Goal: Transaction & Acquisition: Obtain resource

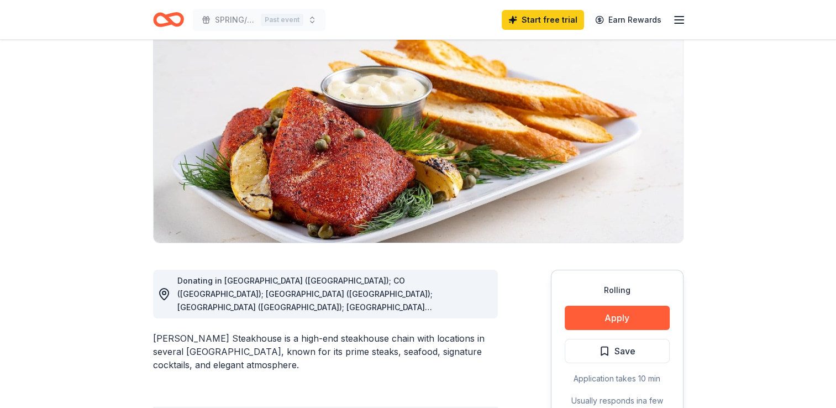
scroll to position [111, 0]
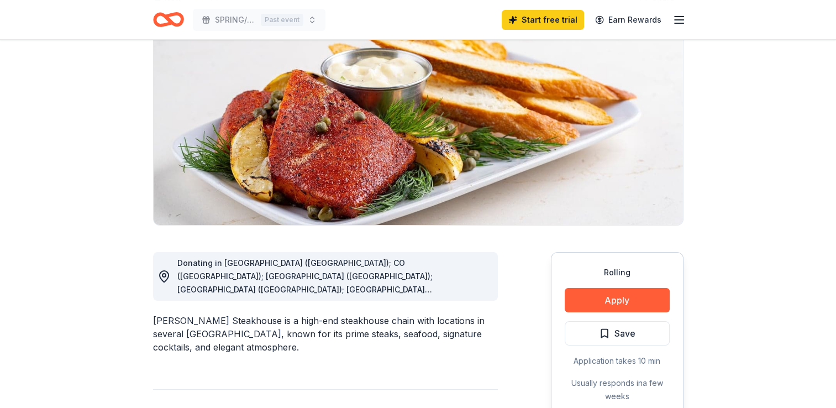
click at [672, 17] on icon "button" at bounding box center [678, 19] width 13 height 13
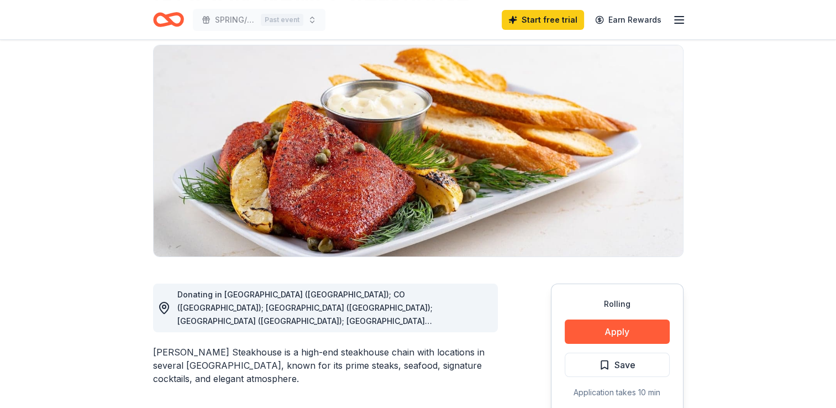
scroll to position [0, 0]
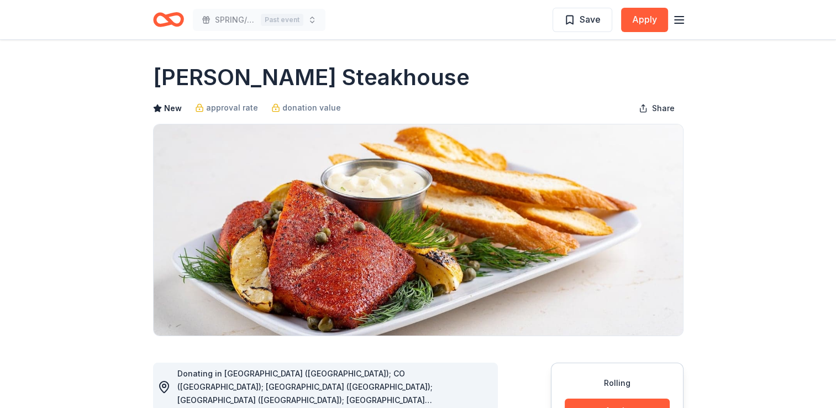
click at [182, 20] on icon "Home" at bounding box center [173, 19] width 17 height 11
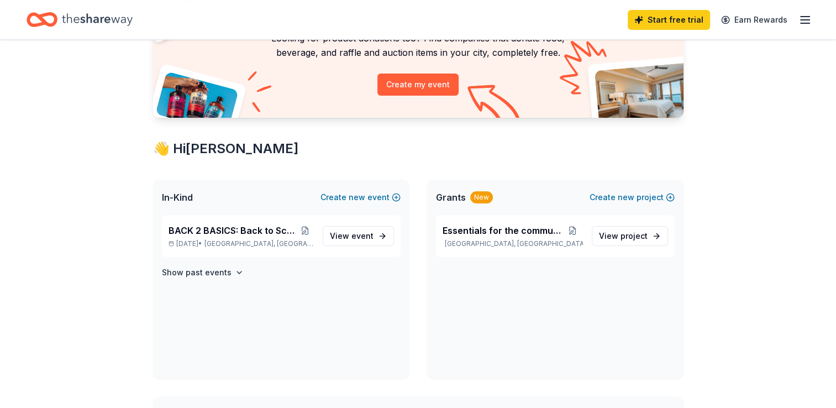
scroll to position [111, 0]
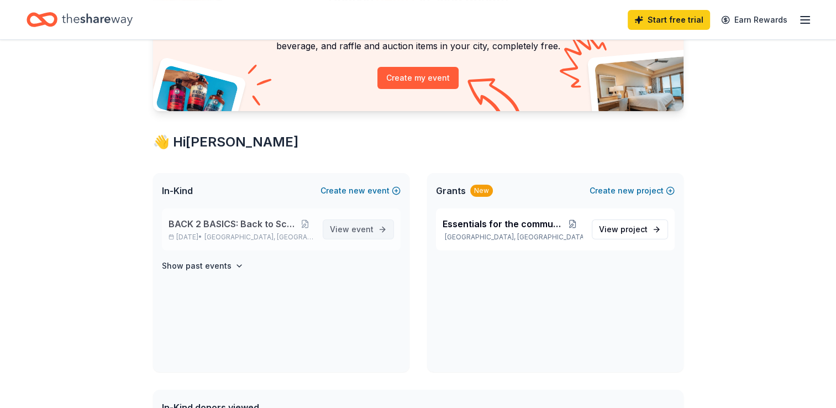
click at [365, 227] on span "event" at bounding box center [362, 228] width 22 height 9
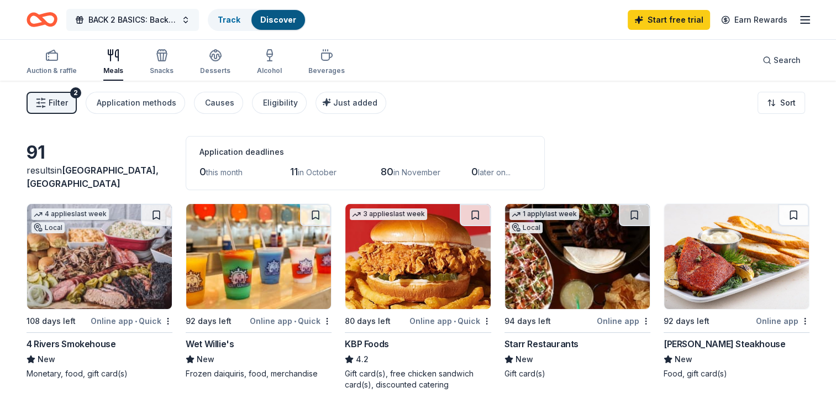
click at [144, 17] on span "BACK 2 BASICS: Back to School Event" at bounding box center [132, 19] width 88 height 13
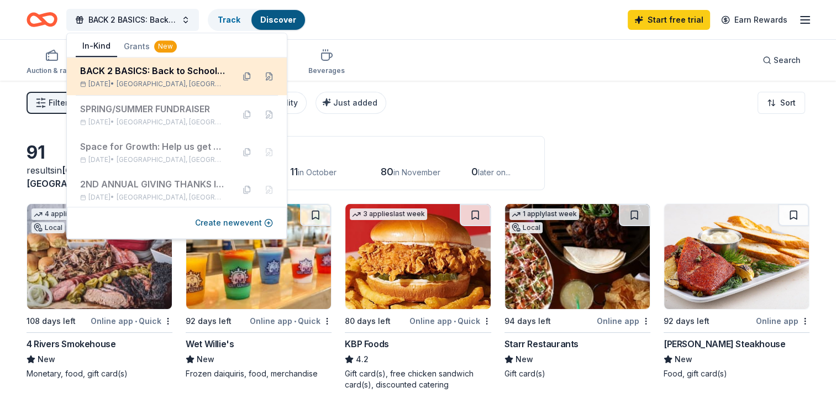
click at [178, 81] on span "Miami Gardens, FL" at bounding box center [171, 84] width 108 height 9
click at [187, 67] on div "BACK 2 BASICS: Back to School Event" at bounding box center [152, 70] width 145 height 13
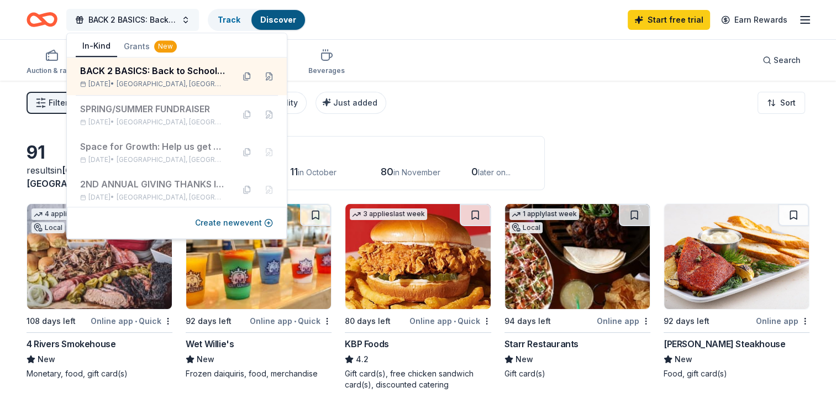
click at [139, 17] on span "BACK 2 BASICS: Back to School Event" at bounding box center [132, 19] width 88 height 13
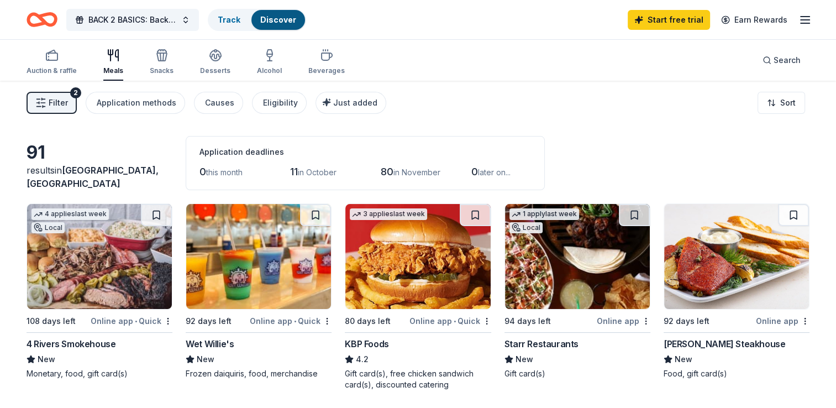
click at [43, 24] on icon "Home" at bounding box center [36, 19] width 17 height 11
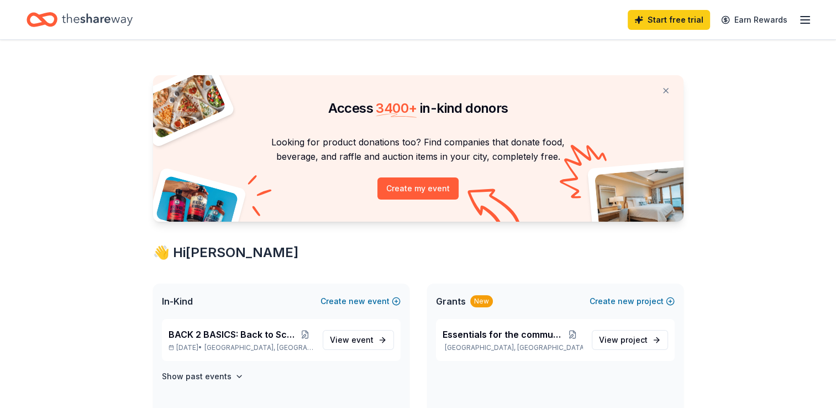
click at [46, 20] on icon "Home" at bounding box center [42, 20] width 31 height 26
click at [623, 338] on span "project" at bounding box center [633, 339] width 27 height 9
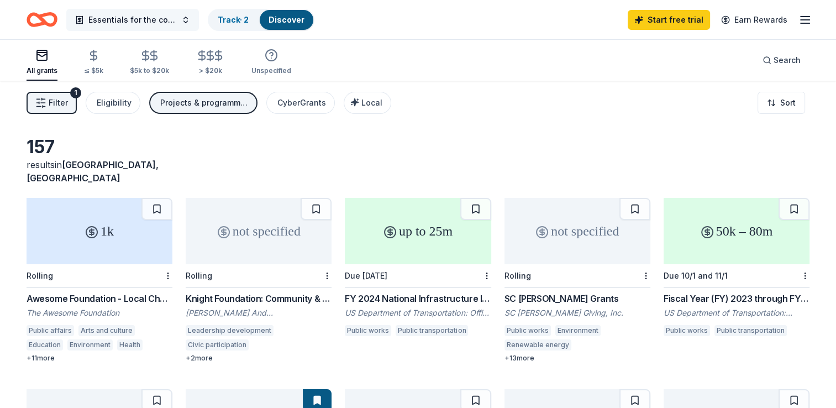
click at [144, 21] on span "Essentials for the community" at bounding box center [132, 19] width 88 height 13
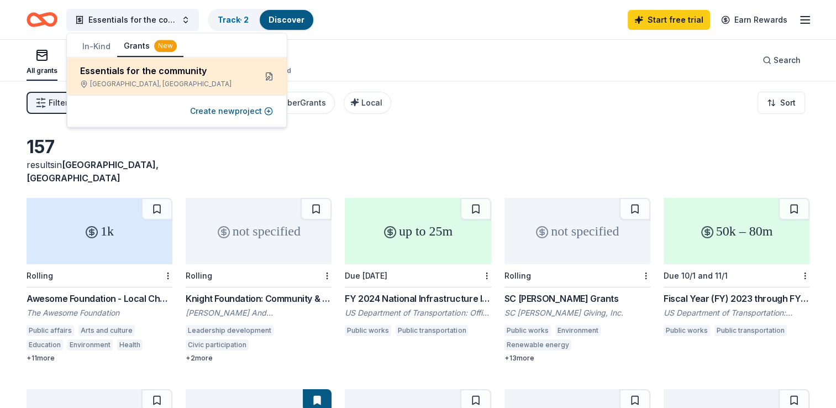
click at [270, 76] on button at bounding box center [269, 76] width 18 height 18
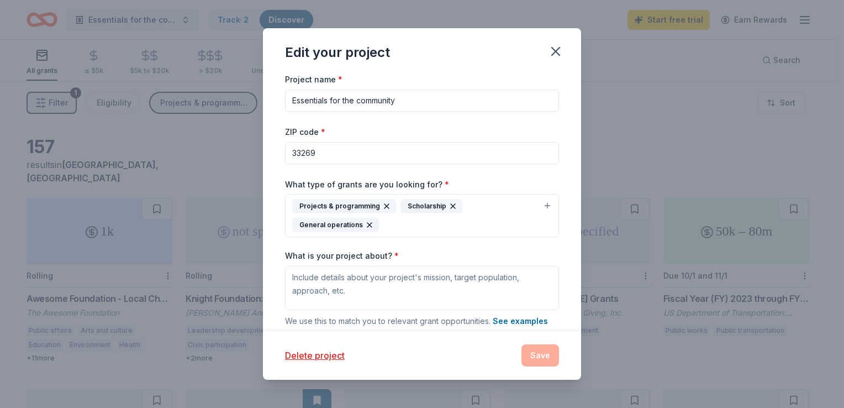
drag, startPoint x: 323, startPoint y: 154, endPoint x: 249, endPoint y: 152, distance: 73.5
click at [249, 152] on div "Edit your project Project name * Essentials for the community ZIP code * 33269 …" at bounding box center [422, 204] width 844 height 408
type input "33169"
click at [344, 154] on input "33169" at bounding box center [422, 153] width 274 height 22
click at [402, 118] on div "Project name * Essentials for the community ZIP code * 33169 What type of grant…" at bounding box center [422, 282] width 274 height 421
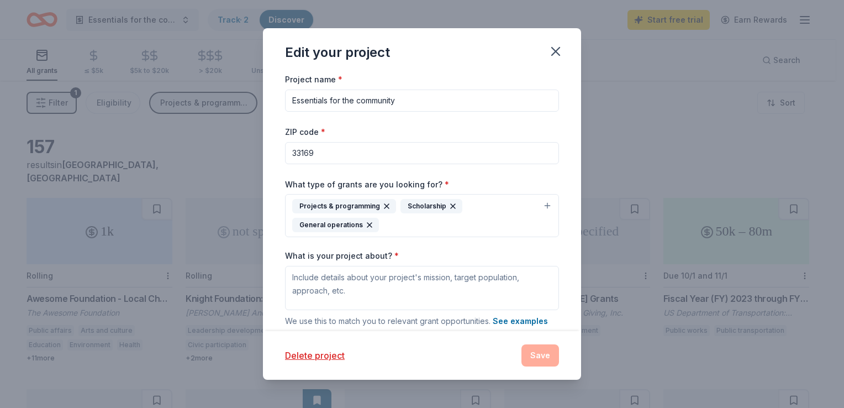
click at [546, 351] on div "Delete project Save" at bounding box center [422, 355] width 274 height 22
click at [555, 51] on icon "button" at bounding box center [556, 52] width 8 height 8
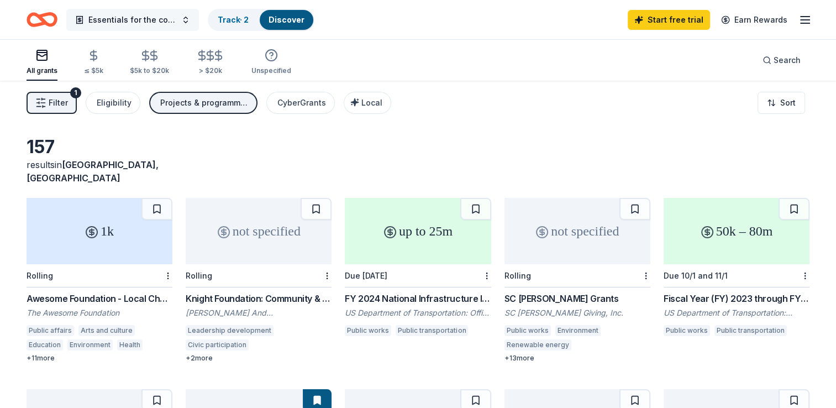
click at [155, 19] on span "Essentials for the community" at bounding box center [132, 19] width 88 height 13
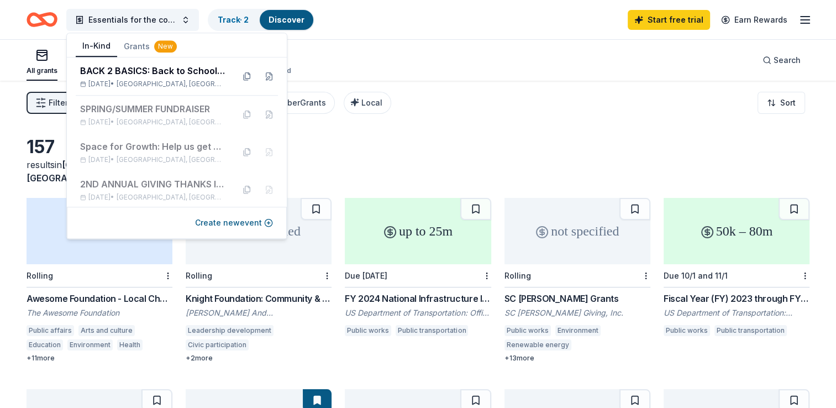
click at [90, 48] on button "In-Kind" at bounding box center [96, 46] width 41 height 21
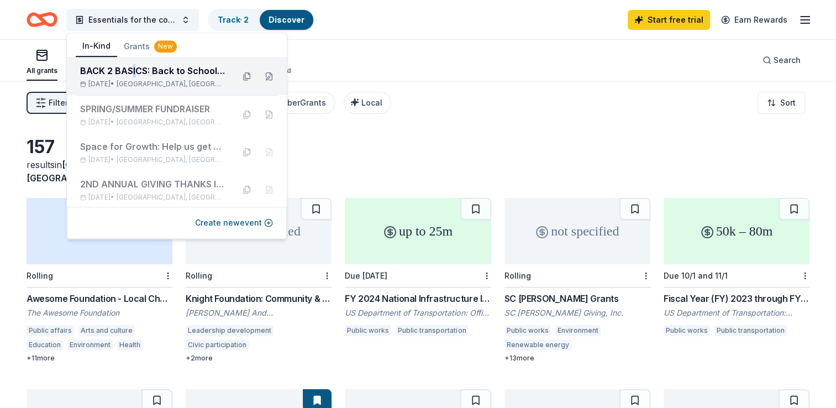
click at [135, 71] on div "BACK 2 BASICS: Back to School Event" at bounding box center [152, 70] width 145 height 13
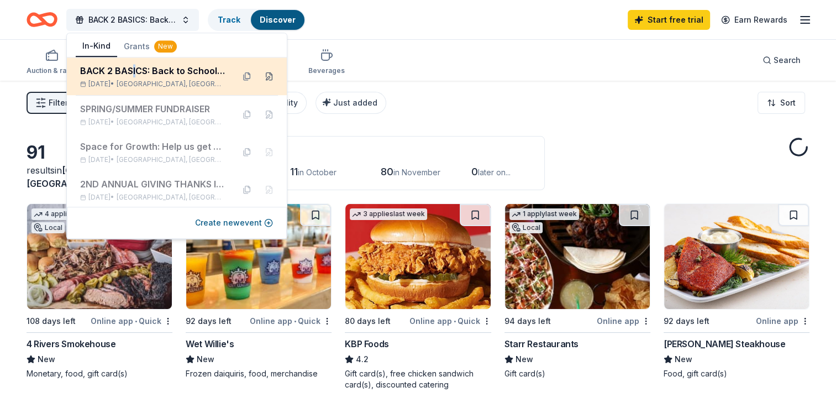
drag, startPoint x: 135, startPoint y: 71, endPoint x: 260, endPoint y: 76, distance: 125.0
click at [260, 76] on button at bounding box center [269, 76] width 18 height 18
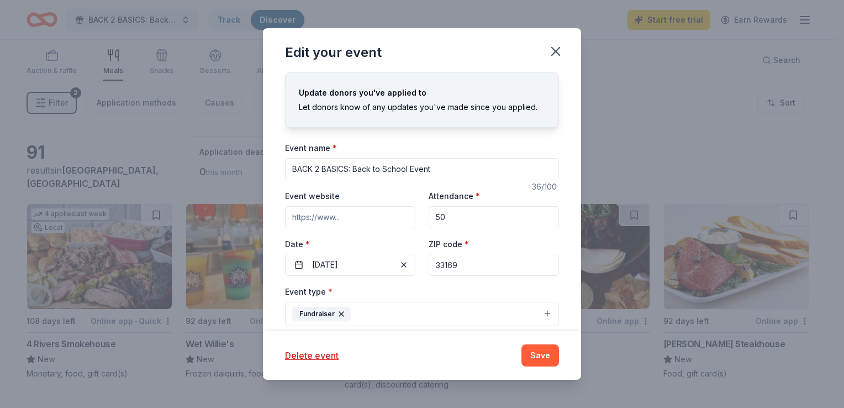
drag, startPoint x: 441, startPoint y: 167, endPoint x: 236, endPoint y: 193, distance: 207.2
click at [236, 193] on div "Edit your event Update donors you've applied to Let donors know of any updates …" at bounding box center [422, 204] width 844 height 408
drag, startPoint x: 542, startPoint y: 355, endPoint x: 511, endPoint y: 290, distance: 72.4
click at [542, 354] on button "Save" at bounding box center [541, 355] width 38 height 22
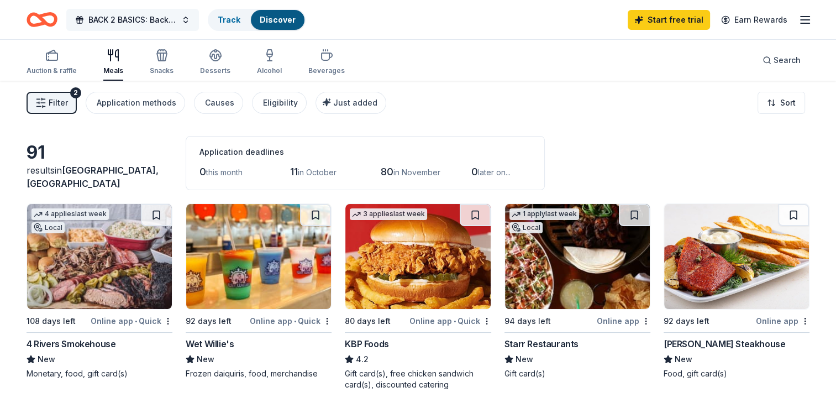
click at [125, 14] on span "BACK 2 BASICS: Back to School Event" at bounding box center [132, 19] width 88 height 13
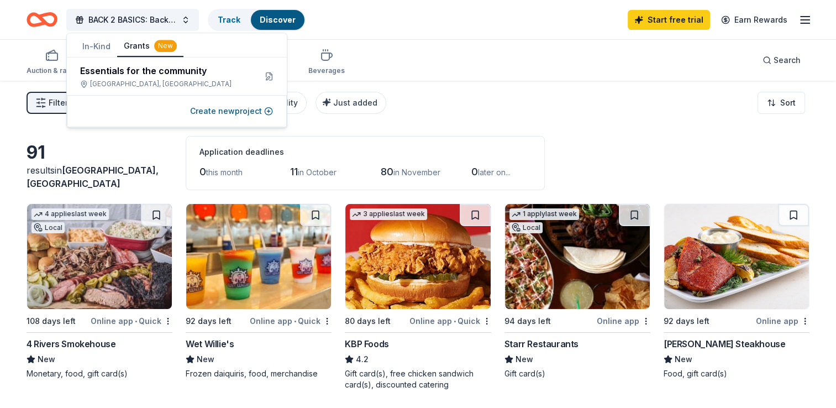
click at [136, 43] on button "Grants New" at bounding box center [150, 46] width 66 height 21
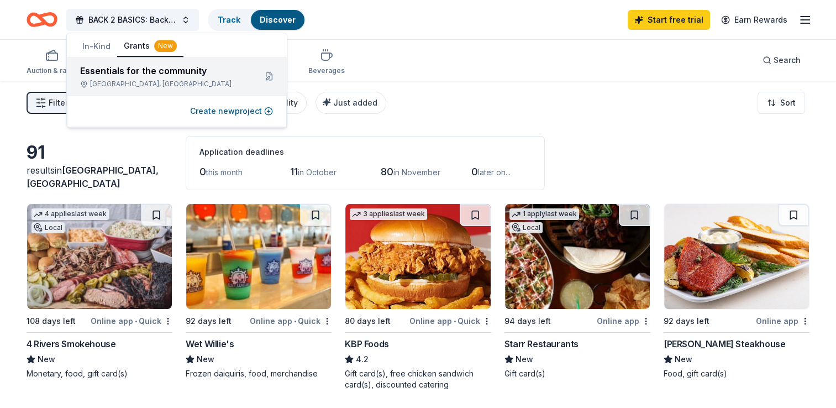
click at [168, 75] on div "Essentials for the community" at bounding box center [163, 70] width 167 height 13
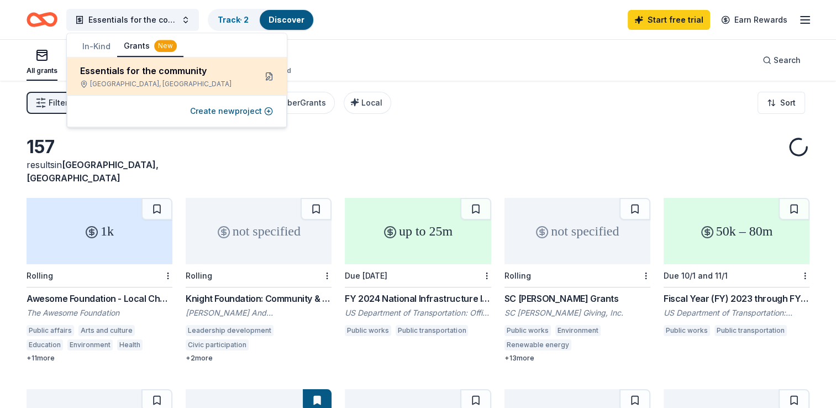
click at [265, 75] on button at bounding box center [269, 76] width 18 height 18
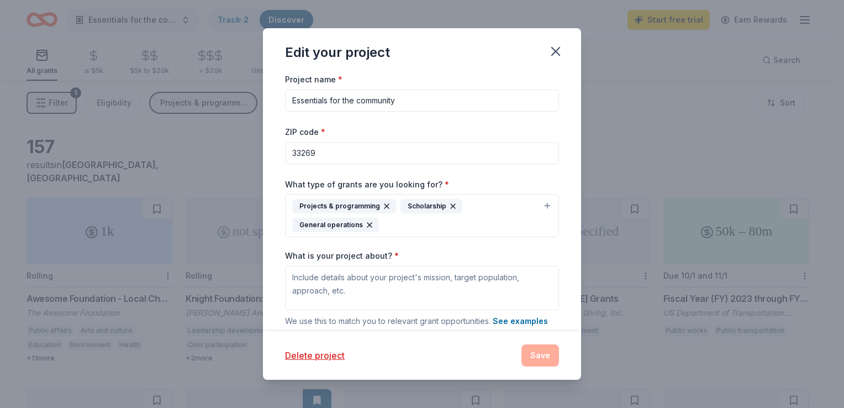
drag, startPoint x: 324, startPoint y: 106, endPoint x: 203, endPoint y: 115, distance: 121.3
click at [203, 115] on div "Edit your project Project name * Essentials for the community ZIP code * 33269 …" at bounding box center [422, 204] width 844 height 408
paste input "BACK 2 BASICS: Back to School Event"
type input "BACK 2 BASICS: Back to School Event"
click at [538, 204] on button "Projects & programming Scholarship General operations" at bounding box center [422, 215] width 274 height 43
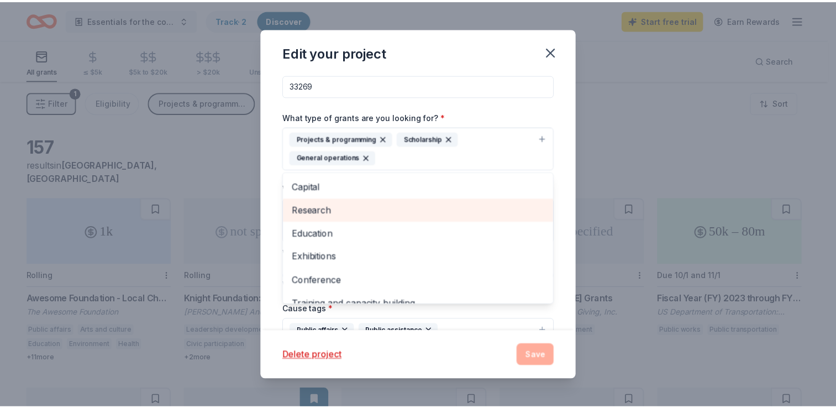
scroll to position [55, 0]
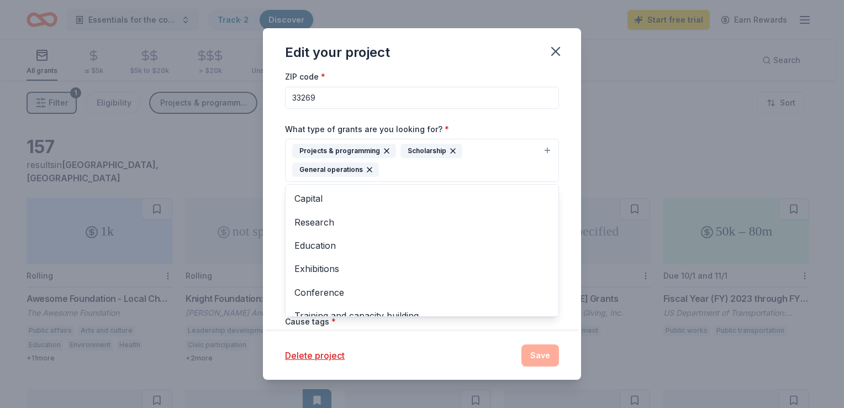
click at [556, 130] on div "Project name * BACK 2 BASICS: Back to School Event ZIP code * 33269 What type o…" at bounding box center [422, 201] width 318 height 258
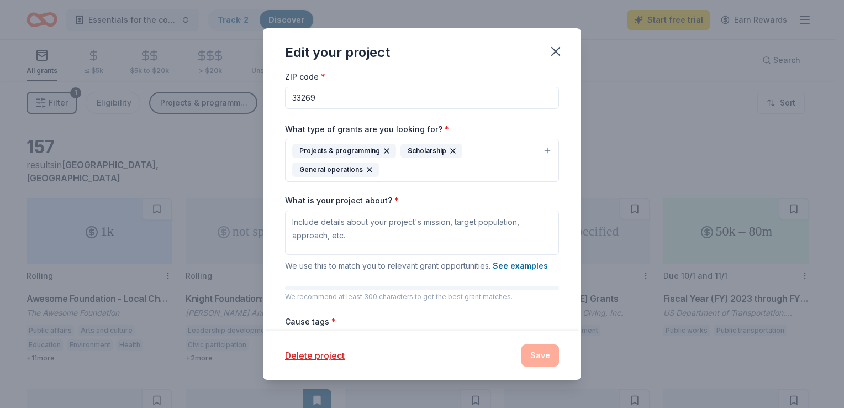
drag, startPoint x: 554, startPoint y: 50, endPoint x: 495, endPoint y: 49, distance: 58.6
click at [556, 50] on icon "button" at bounding box center [555, 51] width 15 height 15
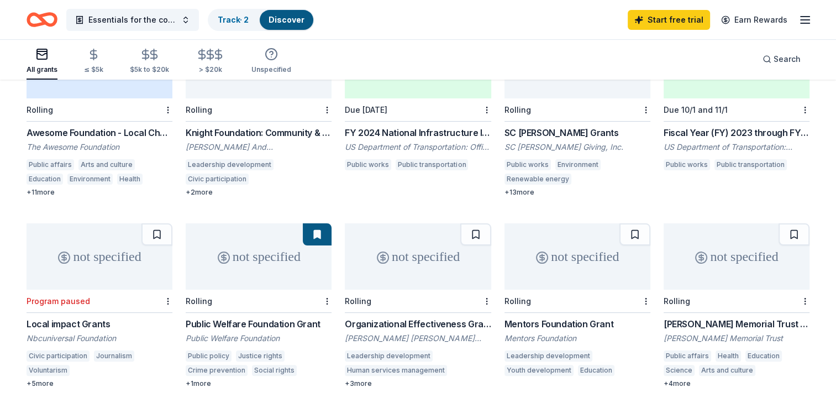
scroll to position [0, 0]
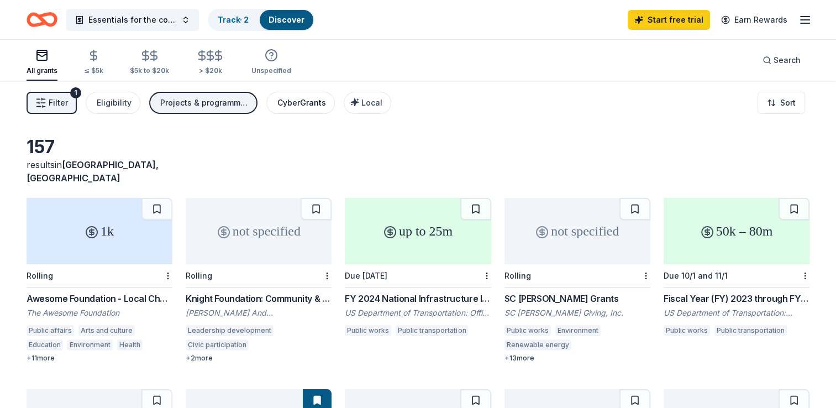
click at [305, 93] on button "CyberGrants" at bounding box center [300, 103] width 69 height 22
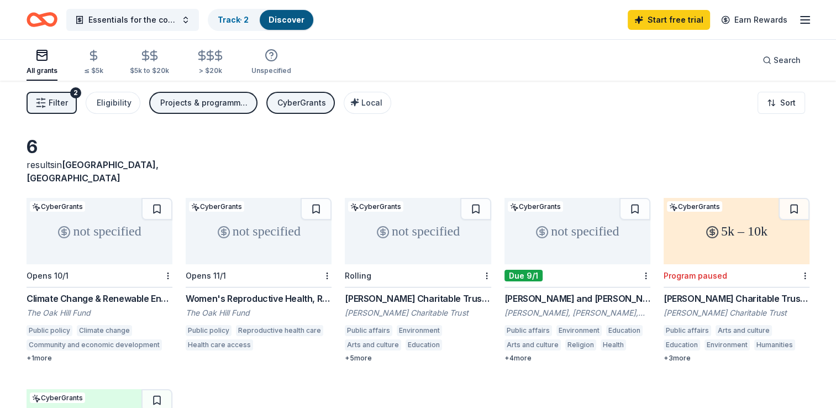
click at [298, 96] on div "CyberGrants" at bounding box center [301, 102] width 49 height 13
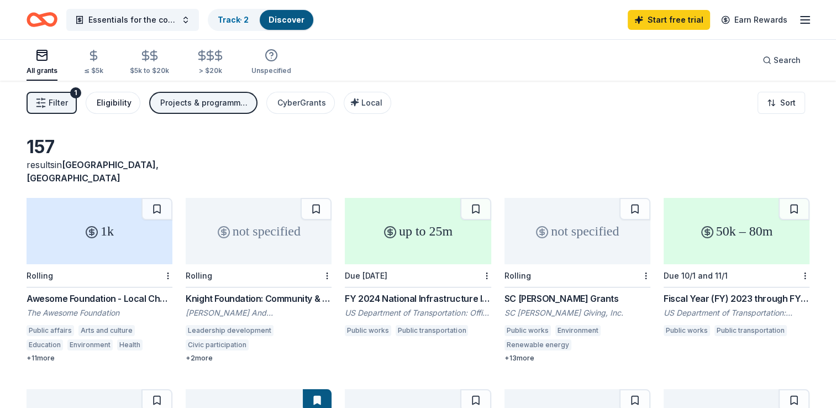
click at [111, 102] on div "Eligibility" at bounding box center [114, 102] width 35 height 13
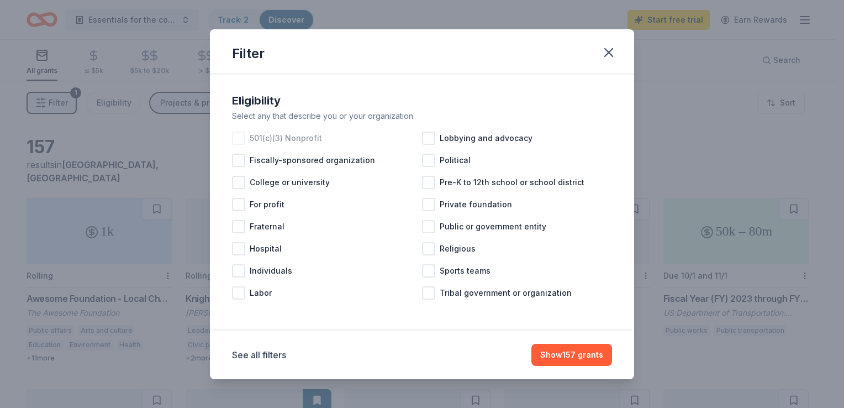
click at [243, 136] on div at bounding box center [238, 138] width 13 height 13
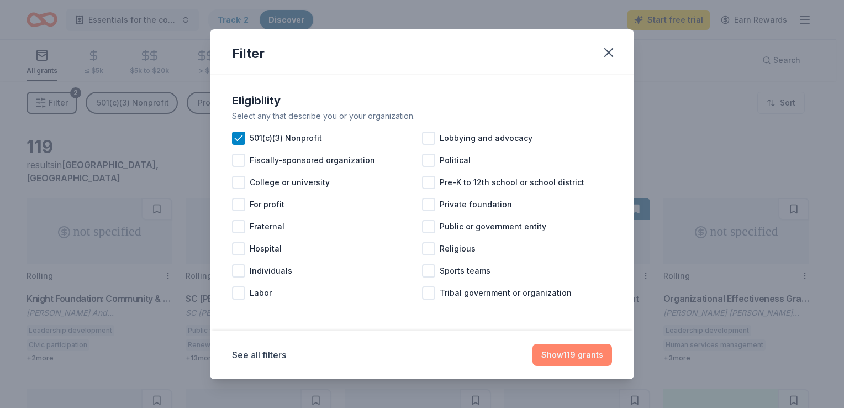
click at [578, 348] on button "Show 119 grants" at bounding box center [573, 355] width 80 height 22
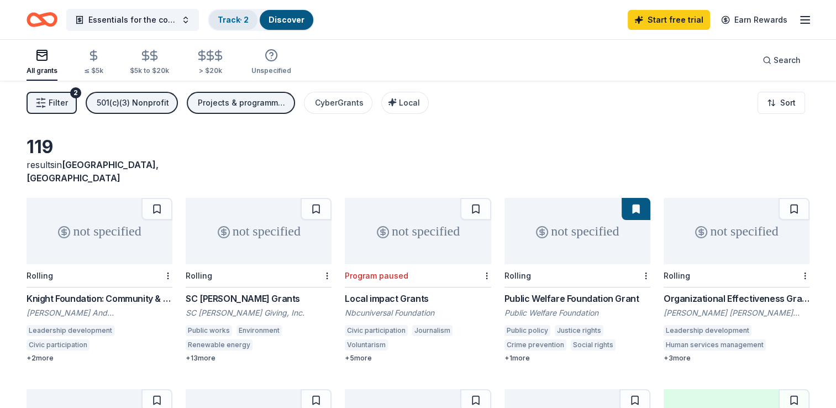
click at [229, 21] on link "Track · 2" at bounding box center [233, 19] width 31 height 9
click at [276, 24] on div "Discover" at bounding box center [287, 20] width 54 height 20
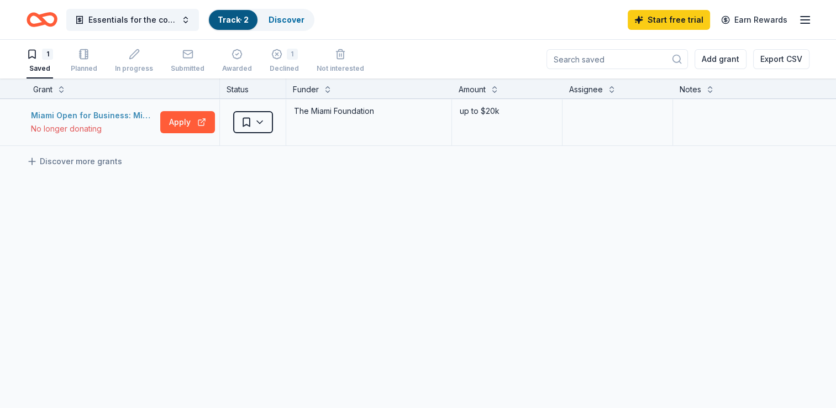
click at [106, 116] on div "Miami Open for Business: Microgrants for Technology and Equipment​" at bounding box center [93, 115] width 125 height 13
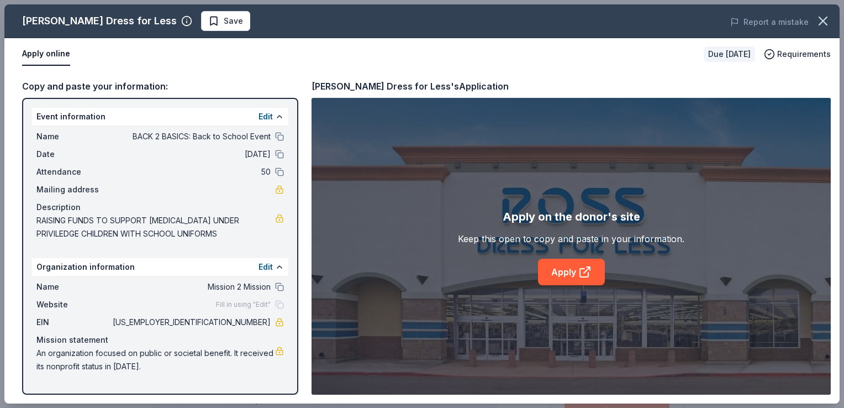
scroll to position [332, 0]
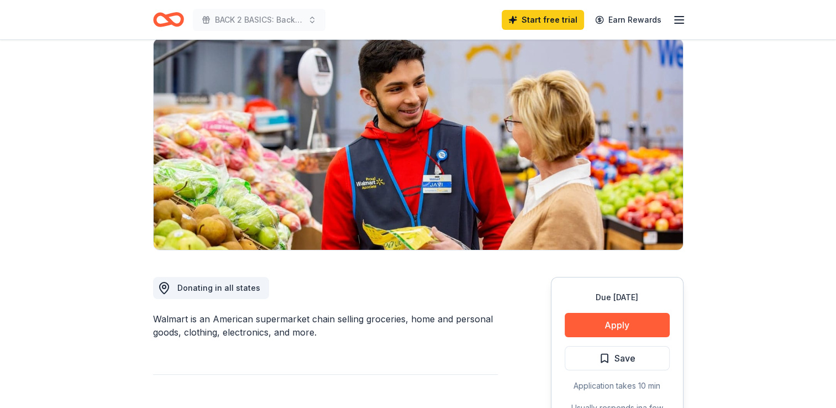
scroll to position [111, 0]
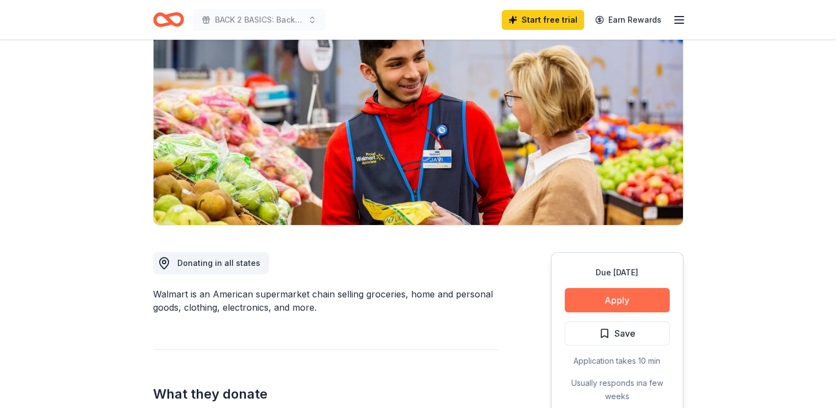
click at [637, 299] on button "Apply" at bounding box center [617, 300] width 105 height 24
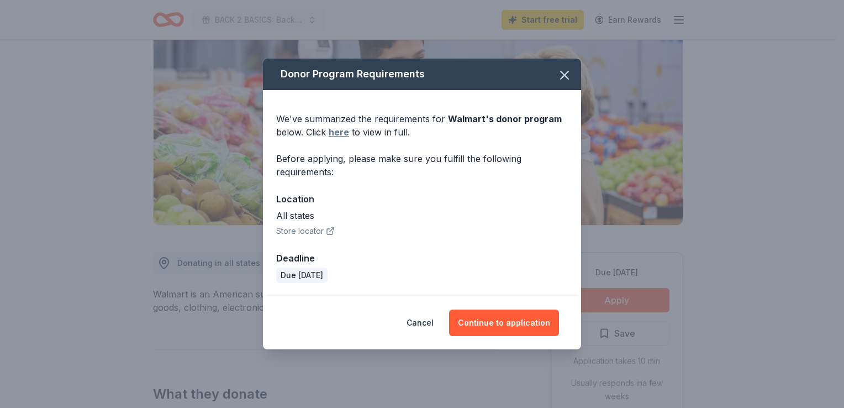
click at [346, 133] on link "here" at bounding box center [339, 131] width 20 height 13
drag, startPoint x: 568, startPoint y: 75, endPoint x: 535, endPoint y: 72, distance: 33.3
click at [567, 75] on icon "button" at bounding box center [564, 74] width 15 height 15
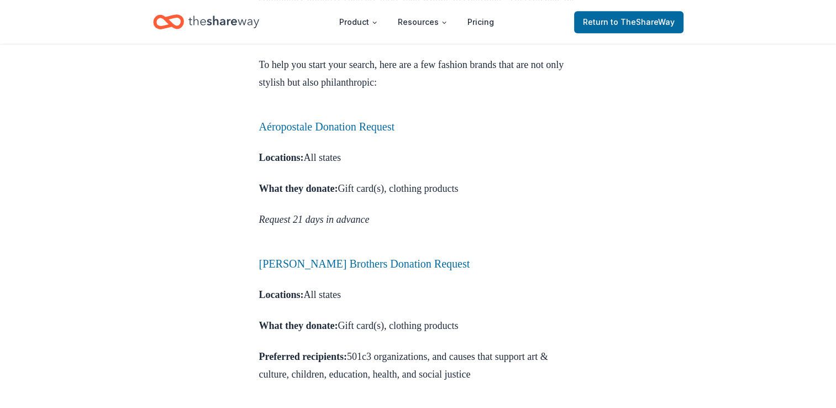
scroll to position [608, 0]
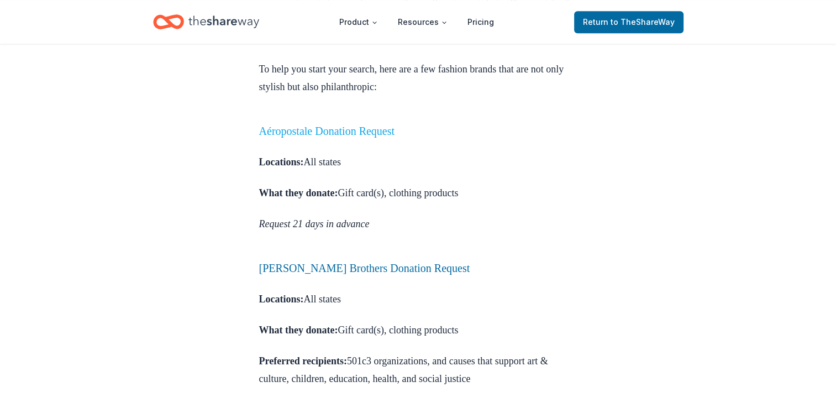
click at [362, 137] on link "Aéropostale Donation Request" at bounding box center [327, 131] width 136 height 12
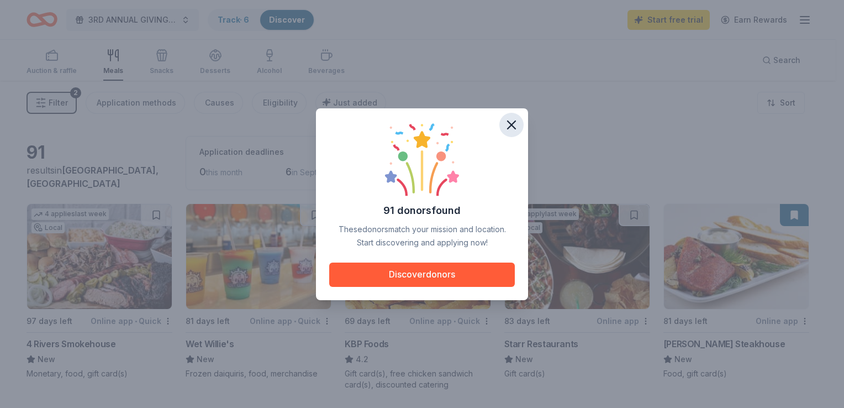
click at [509, 126] on icon "button" at bounding box center [511, 124] width 15 height 15
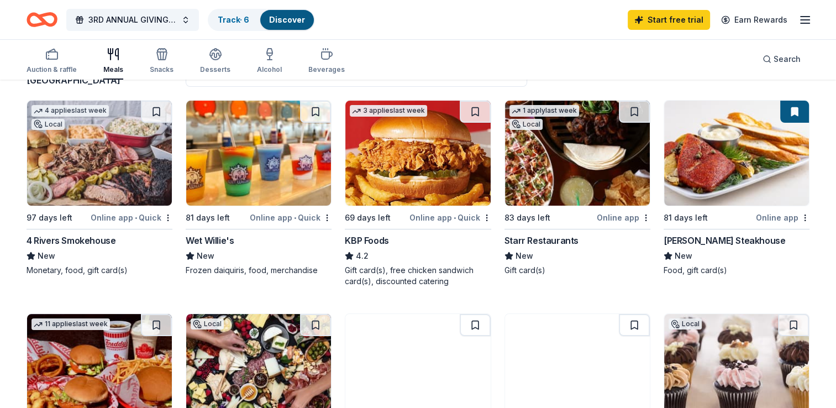
scroll to position [111, 0]
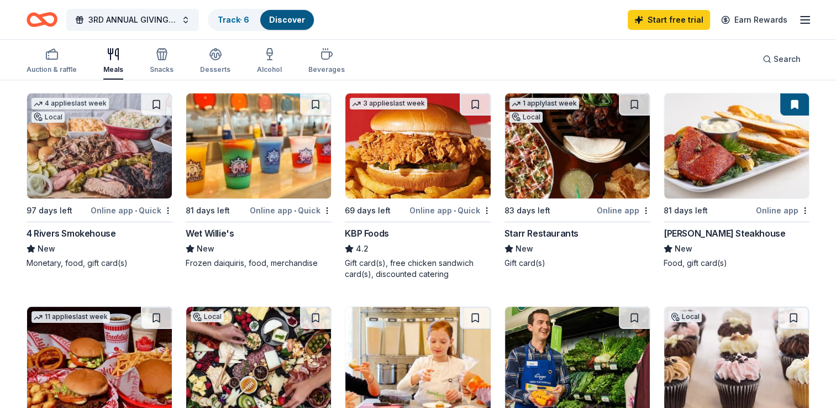
click at [121, 211] on div "Online app • Quick" at bounding box center [132, 210] width 82 height 14
click at [149, 204] on div "Online app • Quick" at bounding box center [132, 210] width 82 height 14
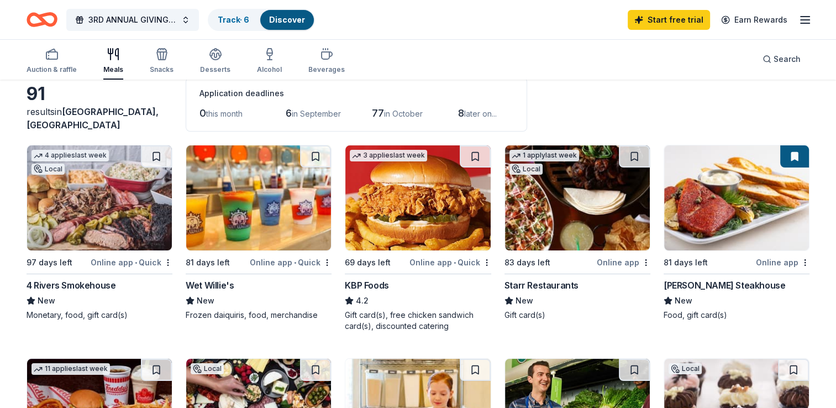
scroll to position [0, 0]
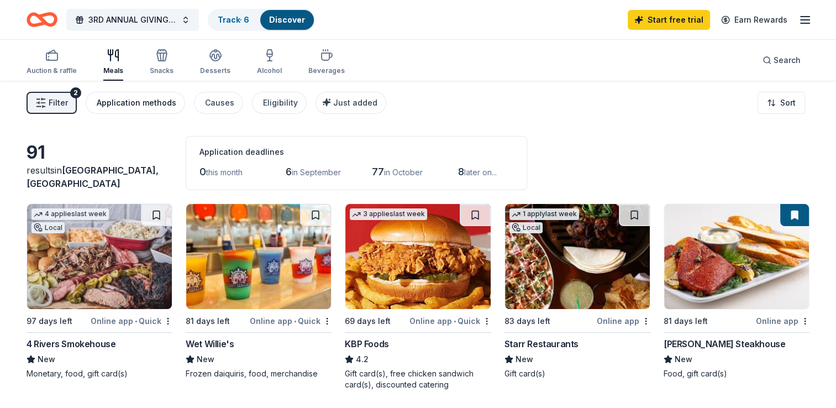
click at [125, 103] on div "Application methods" at bounding box center [137, 102] width 80 height 13
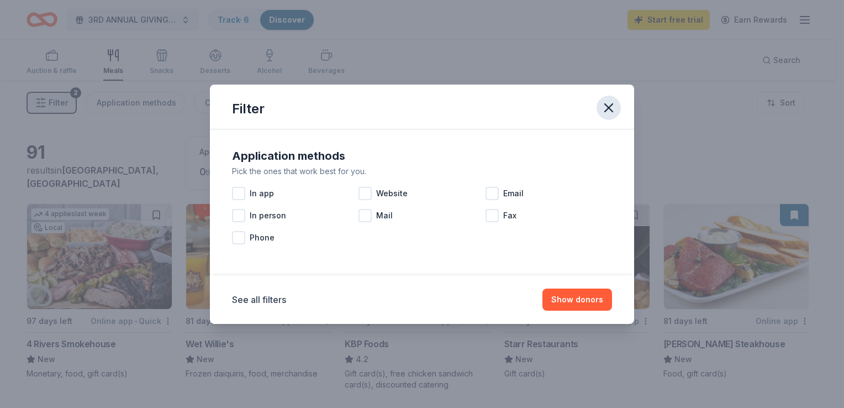
click at [604, 107] on icon "button" at bounding box center [608, 107] width 15 height 15
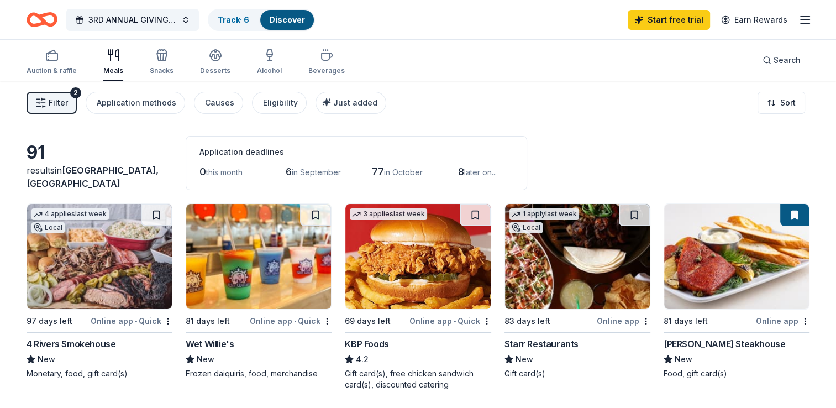
click at [118, 65] on div "Meals" at bounding box center [113, 62] width 20 height 27
click at [138, 105] on div "Application methods" at bounding box center [137, 102] width 80 height 13
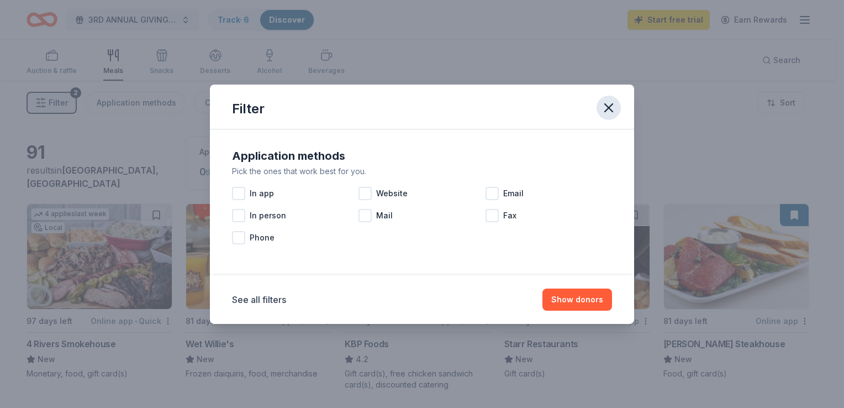
click at [609, 107] on icon "button" at bounding box center [609, 108] width 8 height 8
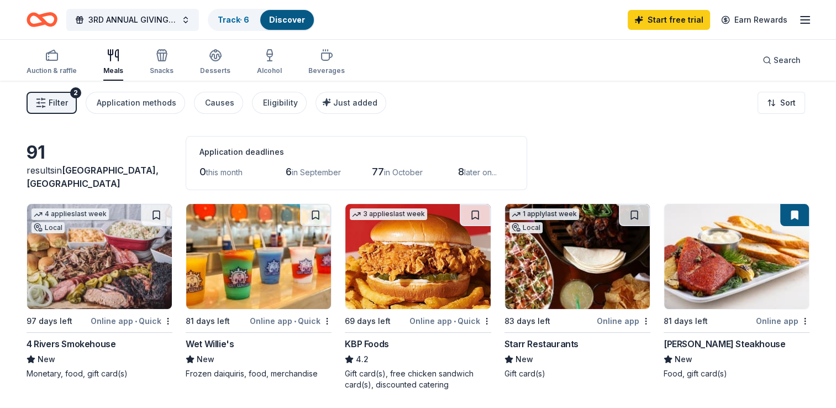
click at [56, 106] on span "Filter" at bounding box center [58, 102] width 19 height 13
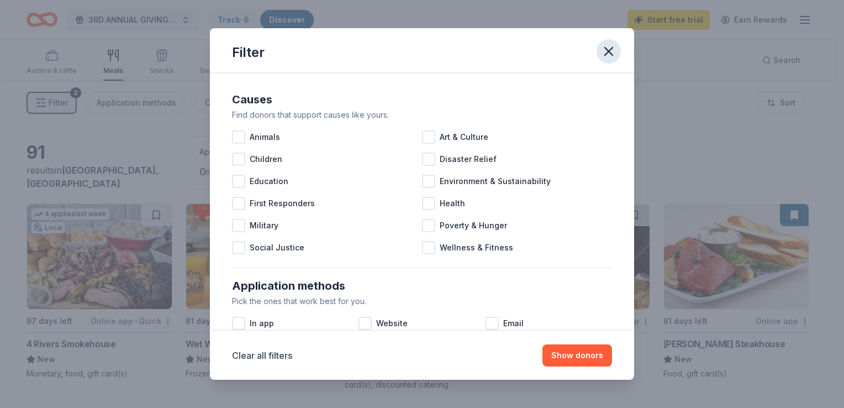
click at [616, 51] on icon "button" at bounding box center [608, 51] width 15 height 15
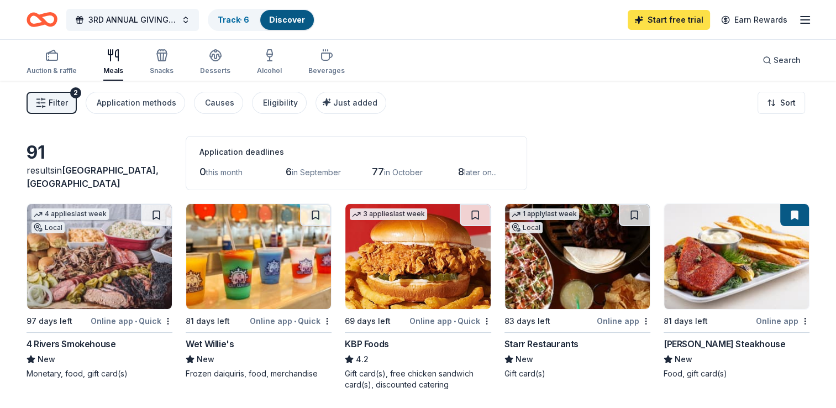
click at [659, 27] on link "Start free trial" at bounding box center [669, 20] width 82 height 20
click at [667, 21] on link "Start free trial" at bounding box center [669, 20] width 82 height 20
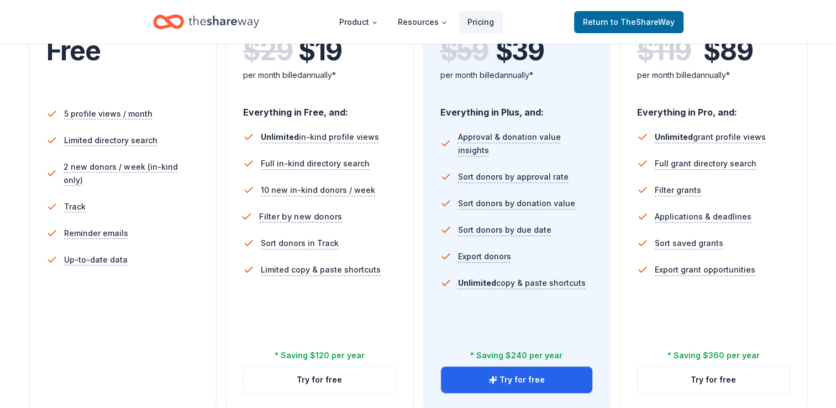
scroll to position [387, 0]
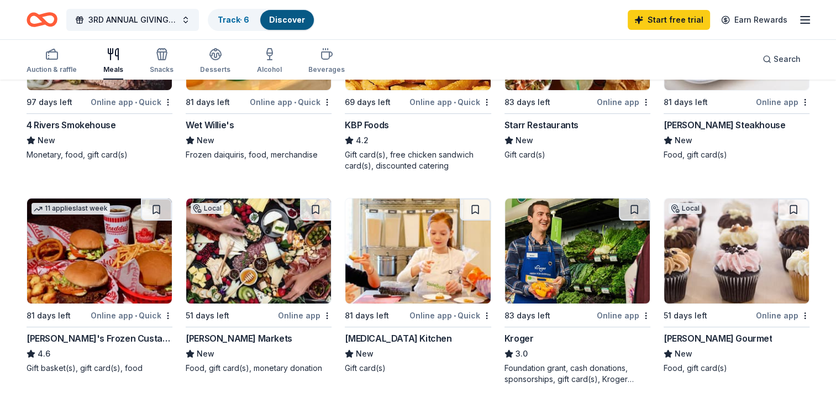
scroll to position [221, 0]
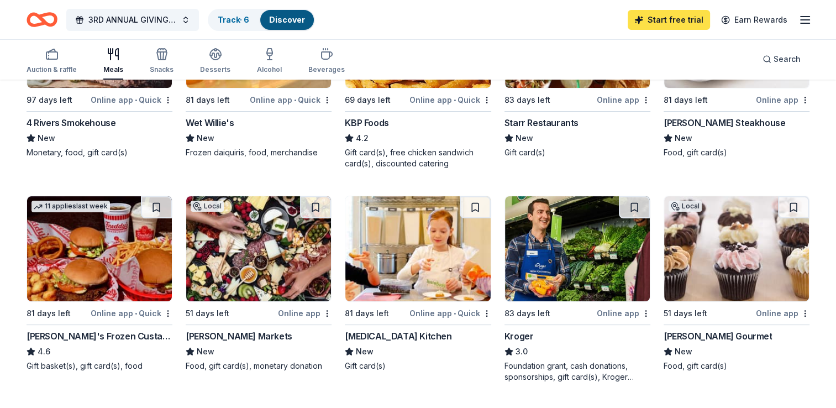
click at [696, 19] on link "Start free trial" at bounding box center [669, 20] width 82 height 20
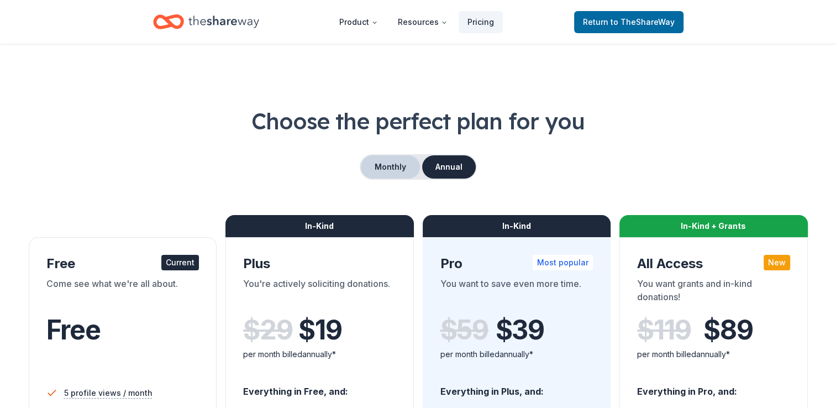
click at [385, 165] on button "Monthly" at bounding box center [390, 166] width 59 height 23
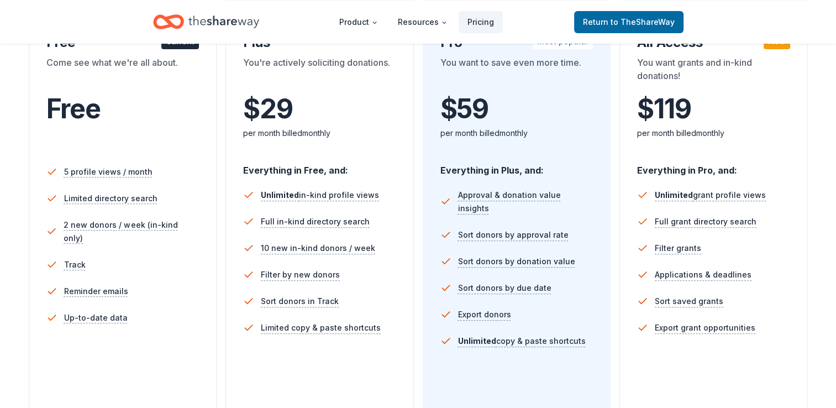
scroll to position [387, 0]
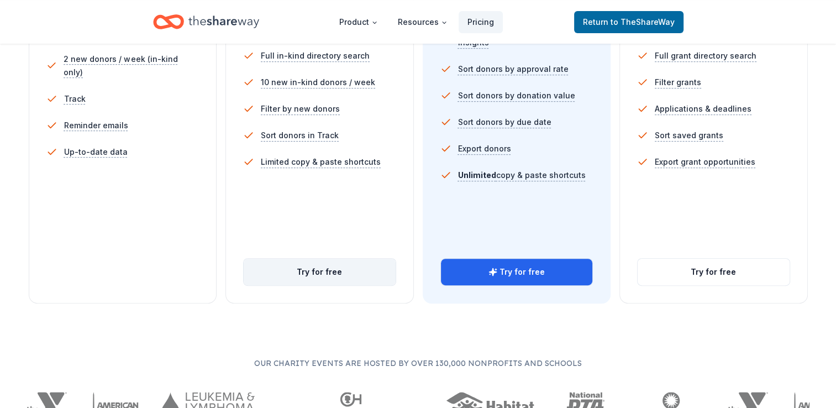
click at [338, 270] on button "Try for free" at bounding box center [320, 272] width 152 height 27
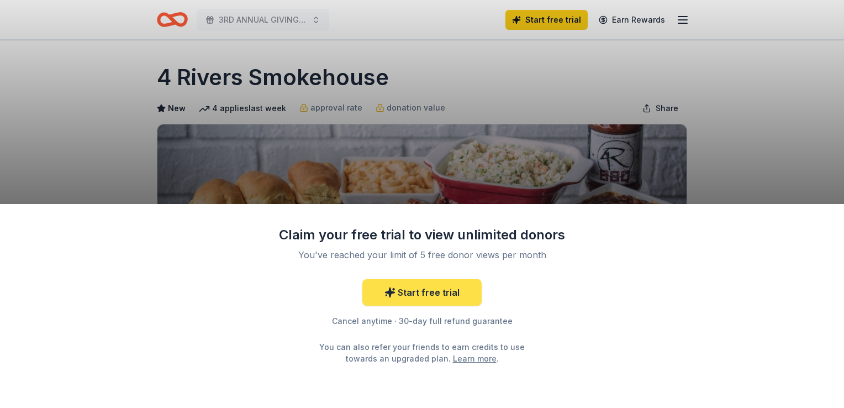
click at [422, 294] on link "Start free trial" at bounding box center [421, 292] width 119 height 27
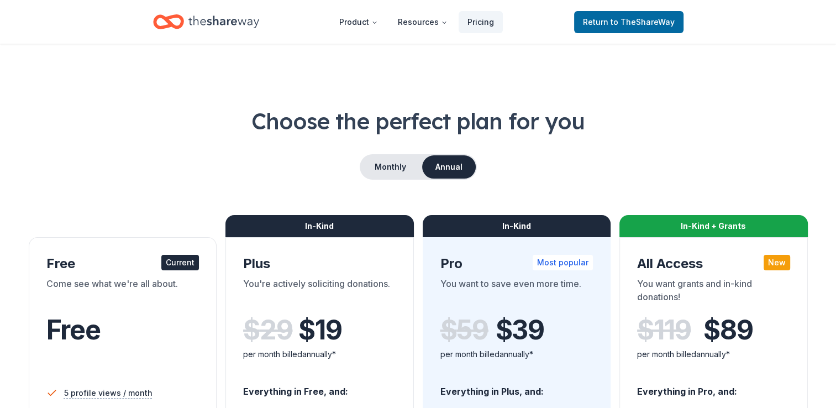
click at [405, 178] on div "Monthly Annual" at bounding box center [418, 166] width 117 height 25
click at [392, 171] on button "Monthly" at bounding box center [390, 166] width 59 height 23
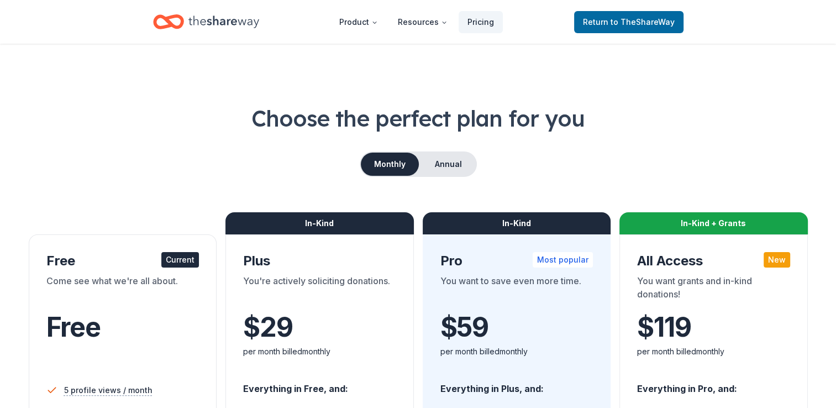
scroll to position [55, 0]
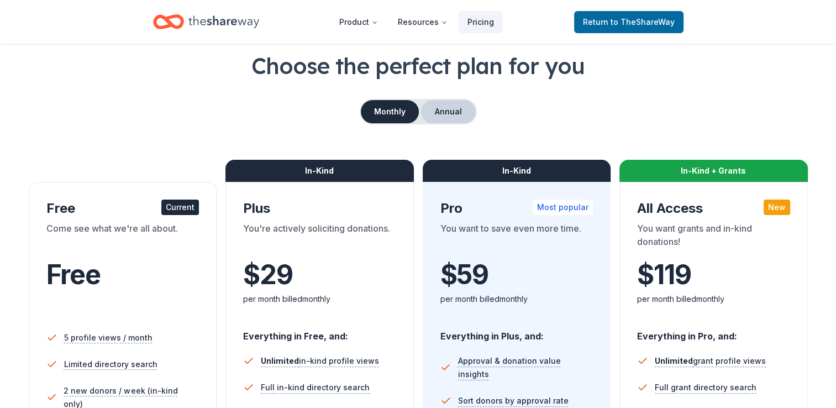
click at [433, 120] on button "Annual" at bounding box center [448, 111] width 55 height 23
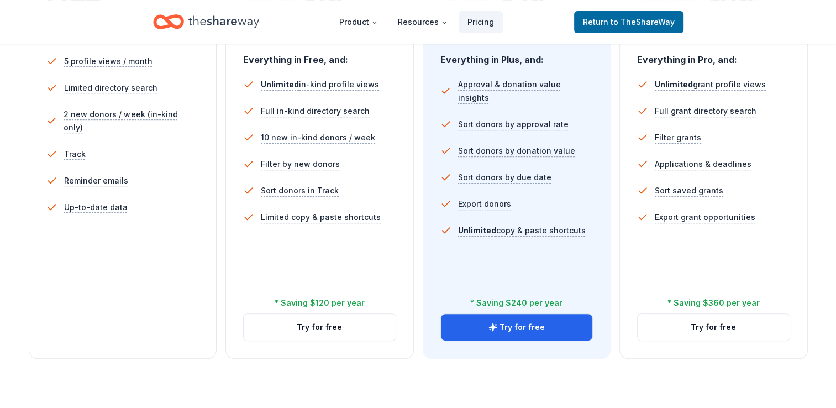
scroll to position [387, 0]
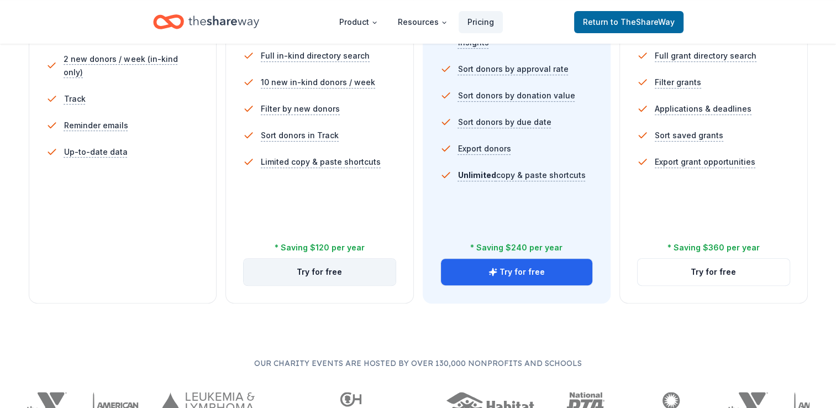
click at [362, 275] on button "Try for free" at bounding box center [320, 272] width 152 height 27
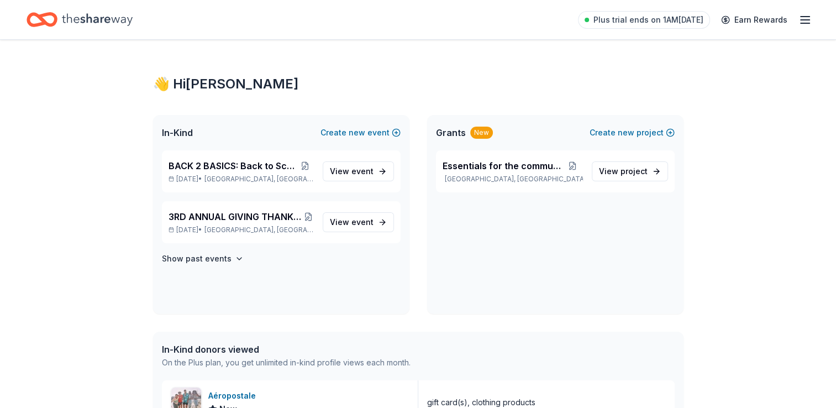
click at [89, 19] on icon "Home" at bounding box center [97, 19] width 71 height 23
click at [366, 220] on span "event" at bounding box center [362, 221] width 22 height 9
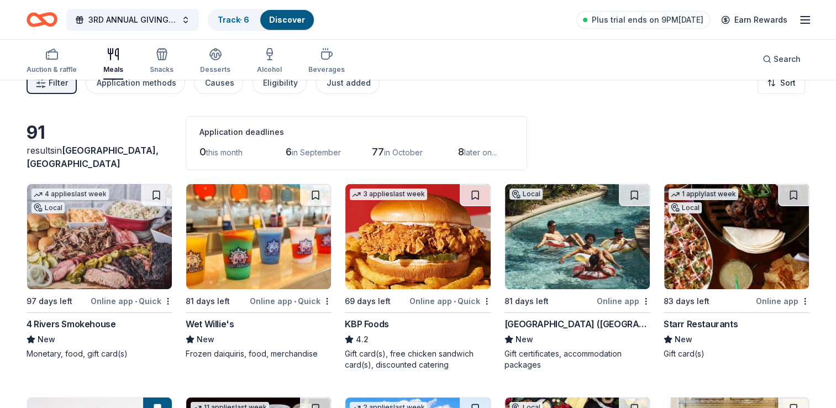
scroll to position [55, 0]
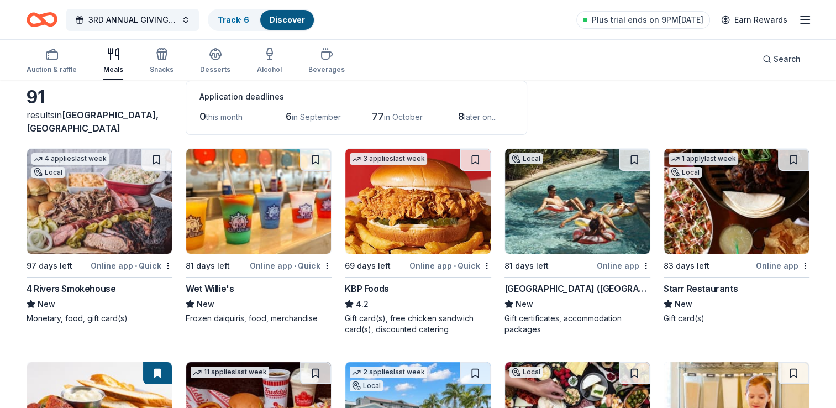
click at [121, 262] on div "Online app • Quick" at bounding box center [132, 266] width 82 height 14
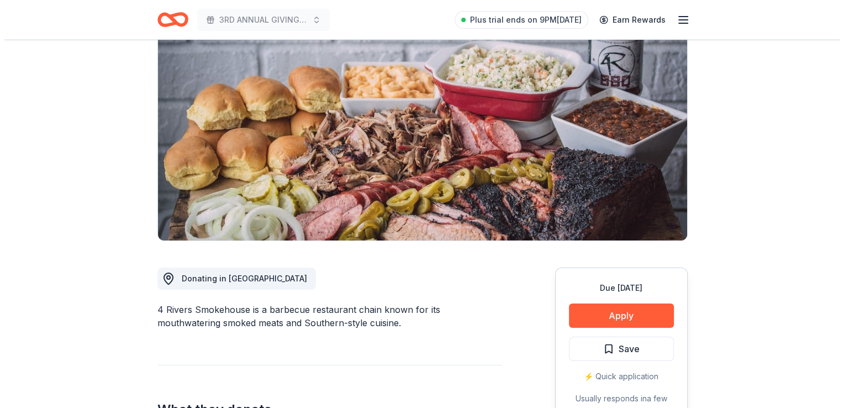
scroll to position [221, 0]
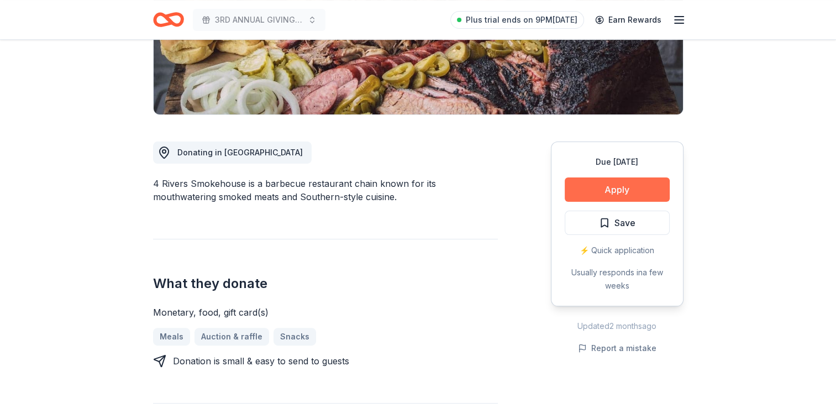
click at [636, 193] on button "Apply" at bounding box center [617, 189] width 105 height 24
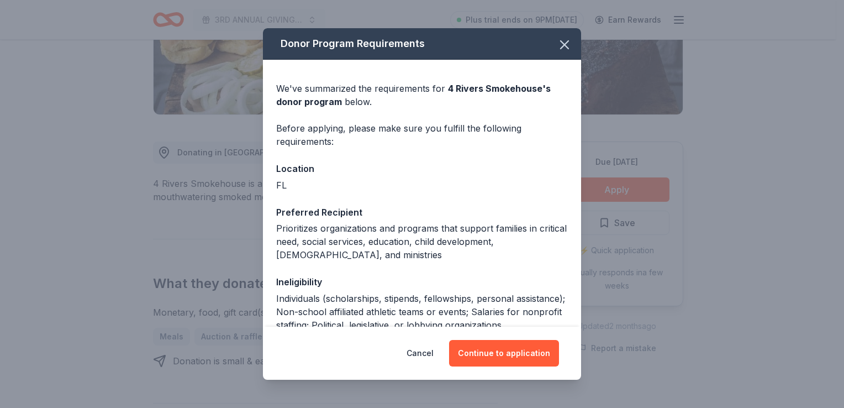
scroll to position [106, 0]
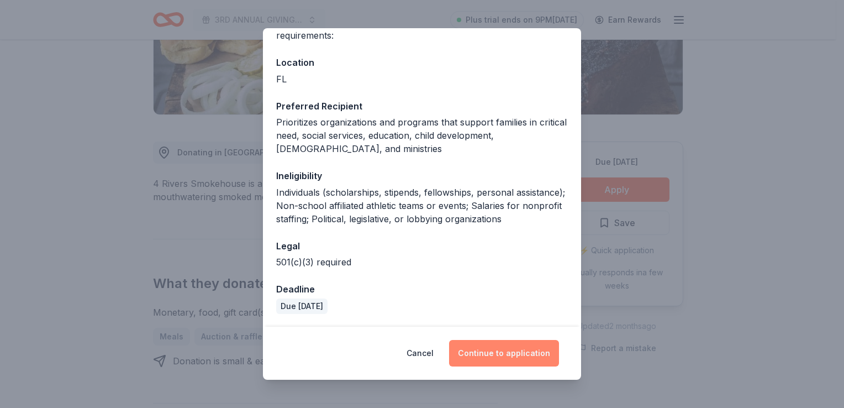
click at [524, 359] on button "Continue to application" at bounding box center [504, 353] width 110 height 27
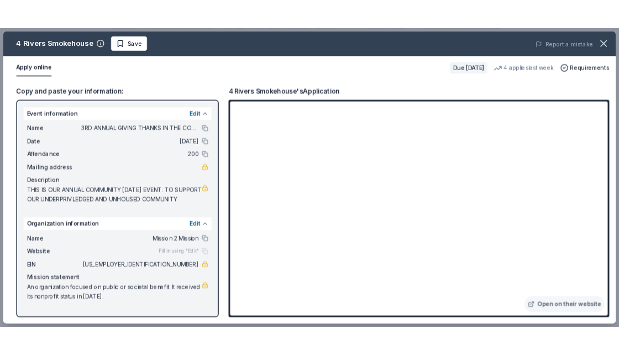
scroll to position [5, 0]
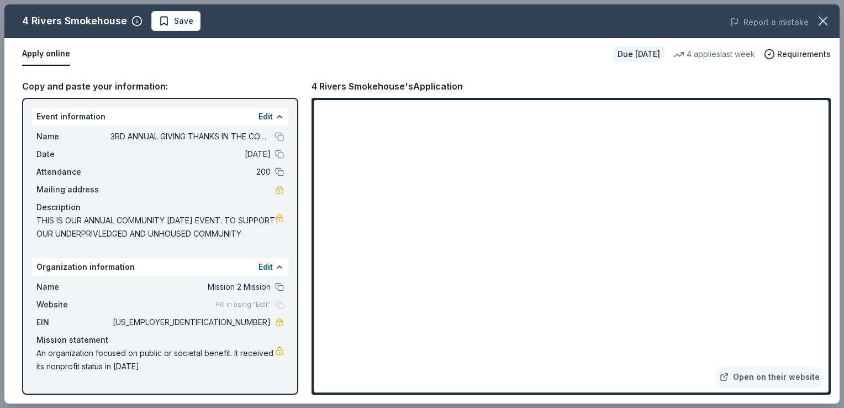
drag, startPoint x: 170, startPoint y: 378, endPoint x: 109, endPoint y: 373, distance: 61.0
click at [109, 373] on span "An organization focused on public or societal benefit. It received its nonprofi…" at bounding box center [155, 359] width 239 height 27
drag, startPoint x: 83, startPoint y: 238, endPoint x: 109, endPoint y: 220, distance: 31.4
click at [41, 220] on span "THIS IS OUR ANNUAL COMMUNITY [DATE] EVENT. TO SUPPORT OUR UNDERPRIVLEDGED AND U…" at bounding box center [155, 227] width 239 height 27
click at [275, 214] on link at bounding box center [279, 218] width 9 height 9
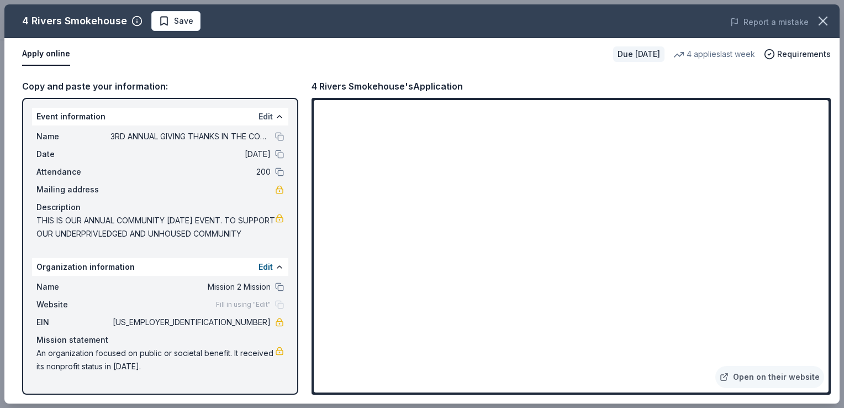
click at [261, 110] on button "Edit" at bounding box center [266, 116] width 14 height 13
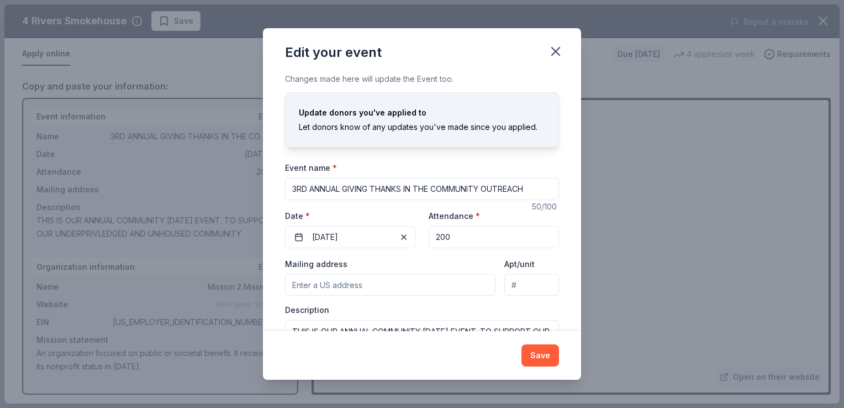
click at [396, 288] on input "Mailing address" at bounding box center [390, 284] width 211 height 22
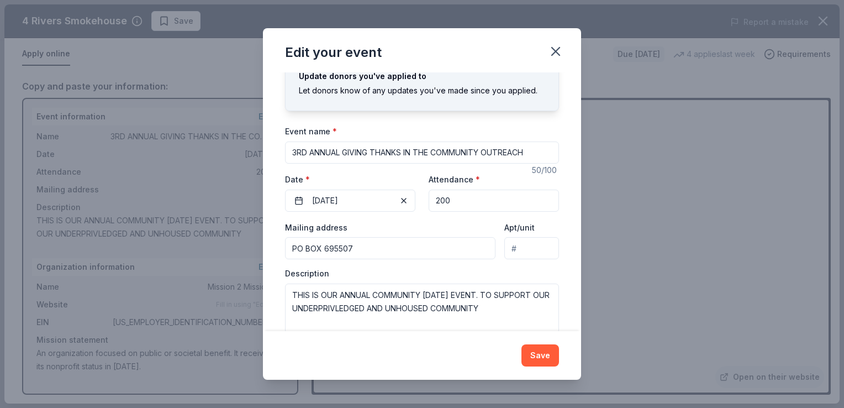
scroll to position [55, 0]
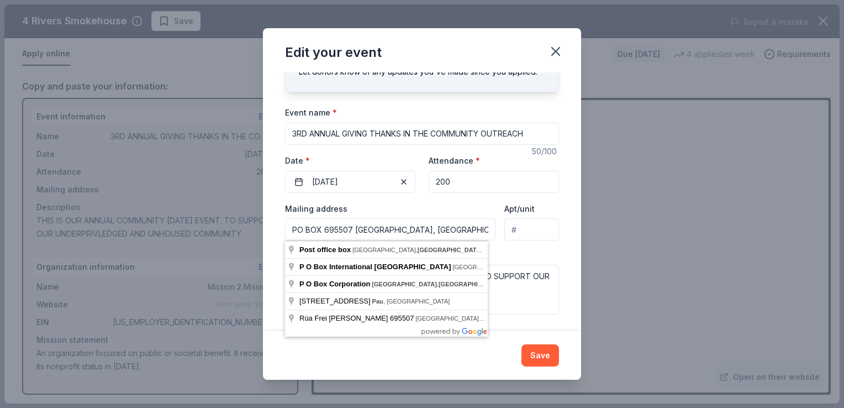
type input "PO BOX 695507 [GEOGRAPHIC_DATA], [GEOGRAPHIC_DATA]"
drag, startPoint x: 417, startPoint y: 227, endPoint x: 285, endPoint y: 229, distance: 131.5
click at [285, 229] on input "PO BOX 695507 [GEOGRAPHIC_DATA], [GEOGRAPHIC_DATA]" at bounding box center [390, 229] width 211 height 22
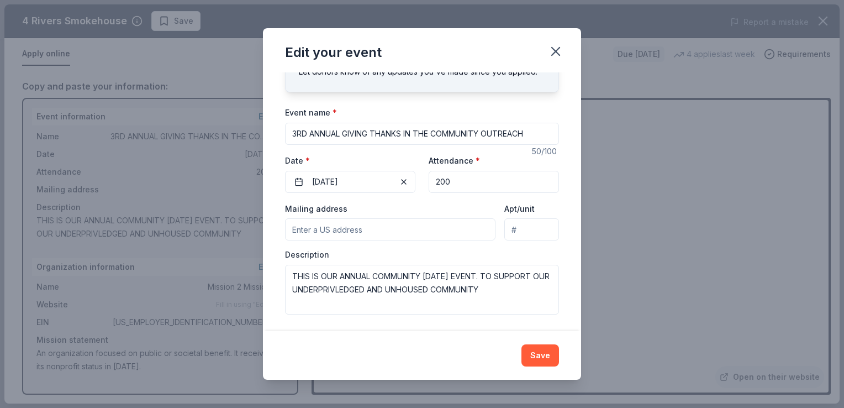
click at [319, 227] on input "Mailing address" at bounding box center [390, 229] width 211 height 22
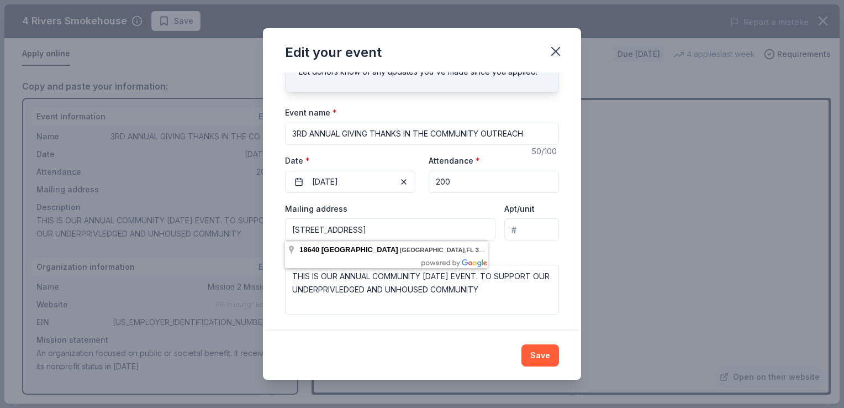
type input "[STREET_ADDRESS]"
click at [525, 250] on div "Description THIS IS OUR ANNUAL COMMUNITY [DATE] EVENT. TO SUPPORT OUR UNDERPRIV…" at bounding box center [422, 281] width 274 height 65
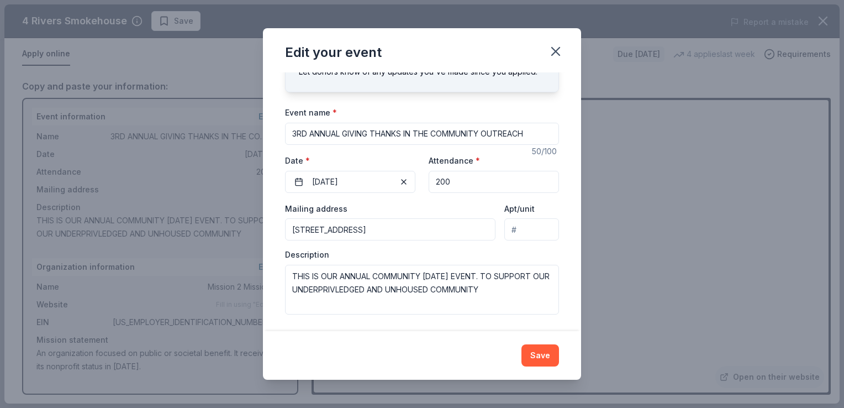
scroll to position [56, 0]
click at [550, 353] on button "Save" at bounding box center [541, 355] width 38 height 22
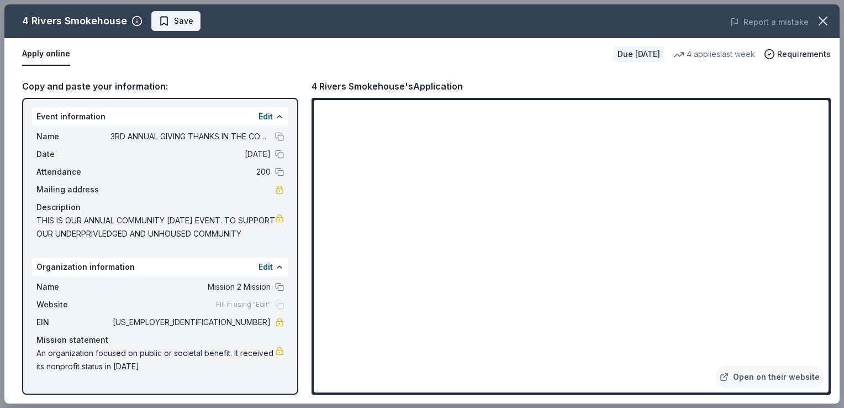
click at [167, 22] on span "Save" at bounding box center [176, 20] width 35 height 13
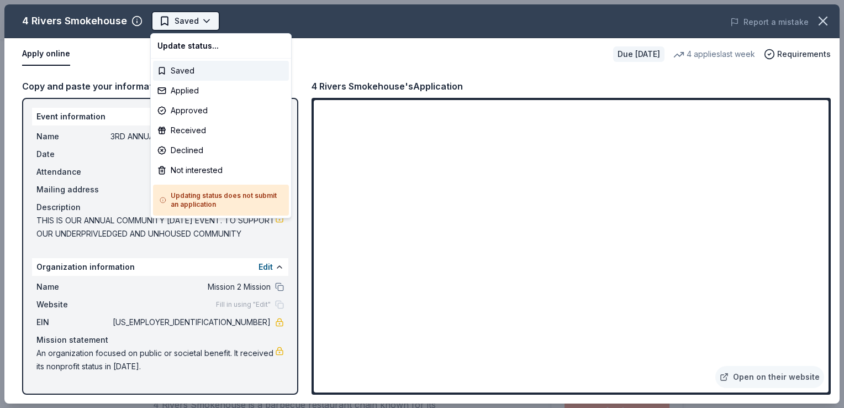
click at [210, 19] on body "3RD ANNUAL GIVING THANKS IN THE COMMUNITY OUTREACH Saved Apply Due [DATE] Share…" at bounding box center [418, 204] width 836 height 408
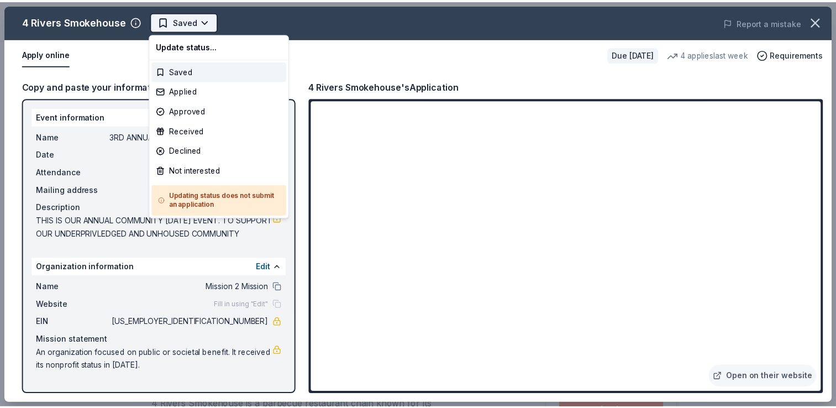
scroll to position [0, 0]
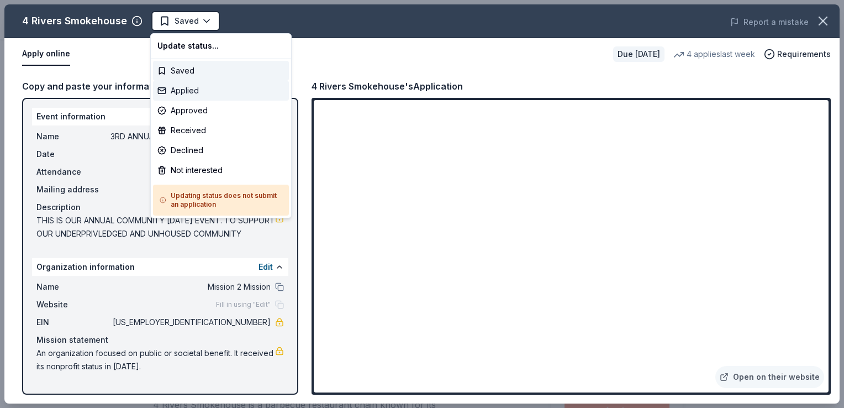
click at [186, 89] on div "Applied" at bounding box center [221, 91] width 136 height 20
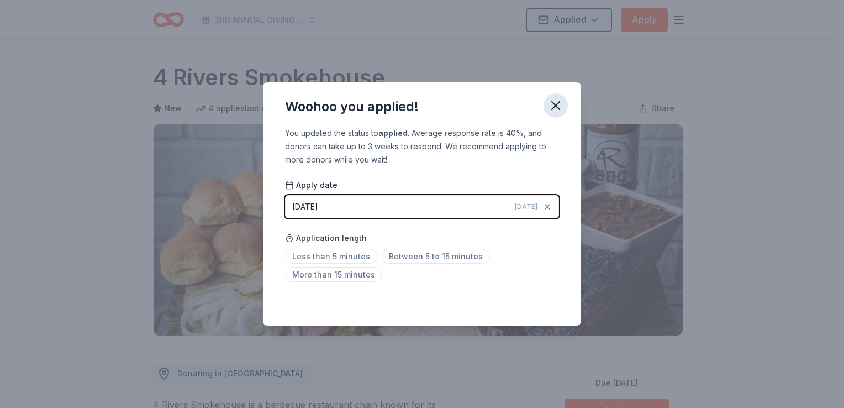
click at [554, 103] on icon "button" at bounding box center [556, 106] width 8 height 8
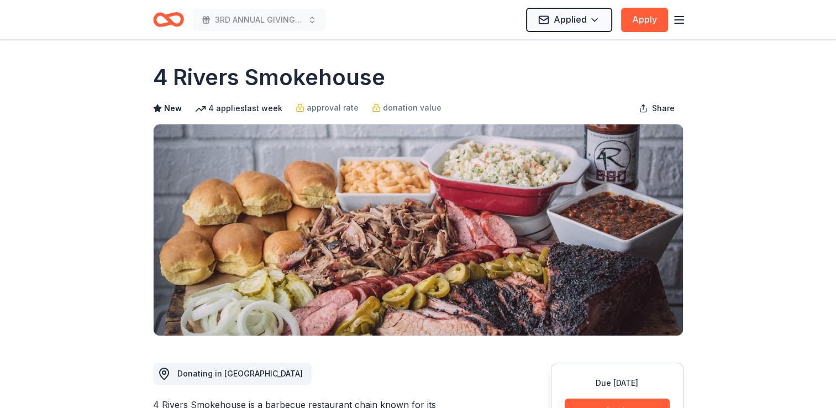
click at [172, 20] on icon "Home" at bounding box center [168, 20] width 31 height 26
